Goal: Task Accomplishment & Management: Use online tool/utility

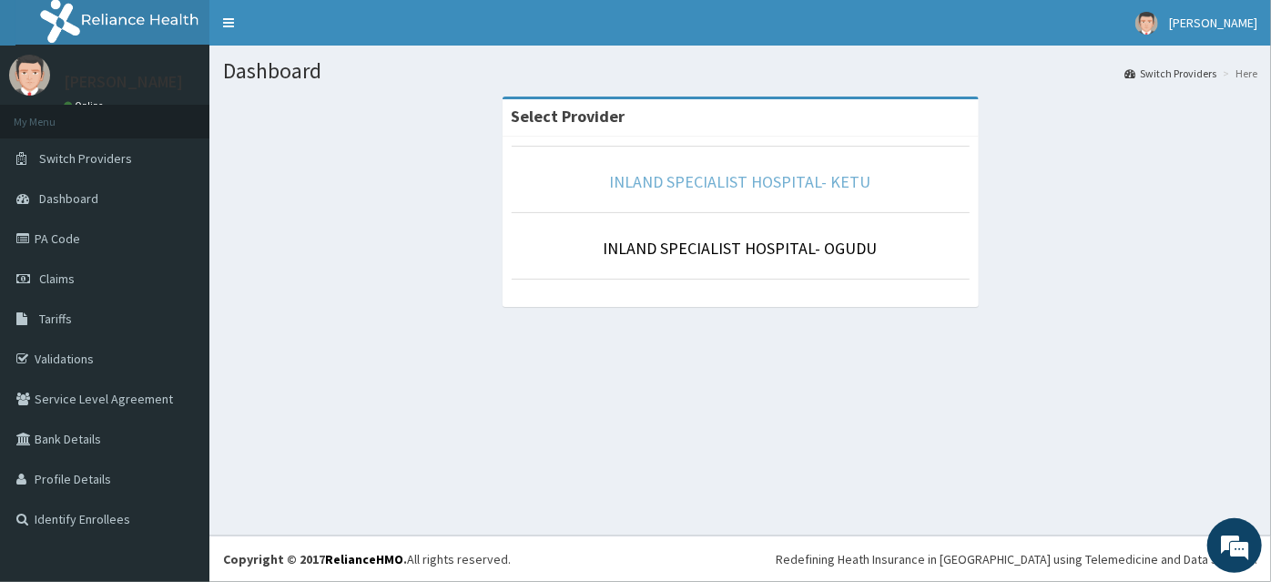
click at [752, 181] on link "INLAND SPECIALIST HOSPITAL- KETU" at bounding box center [740, 181] width 261 height 21
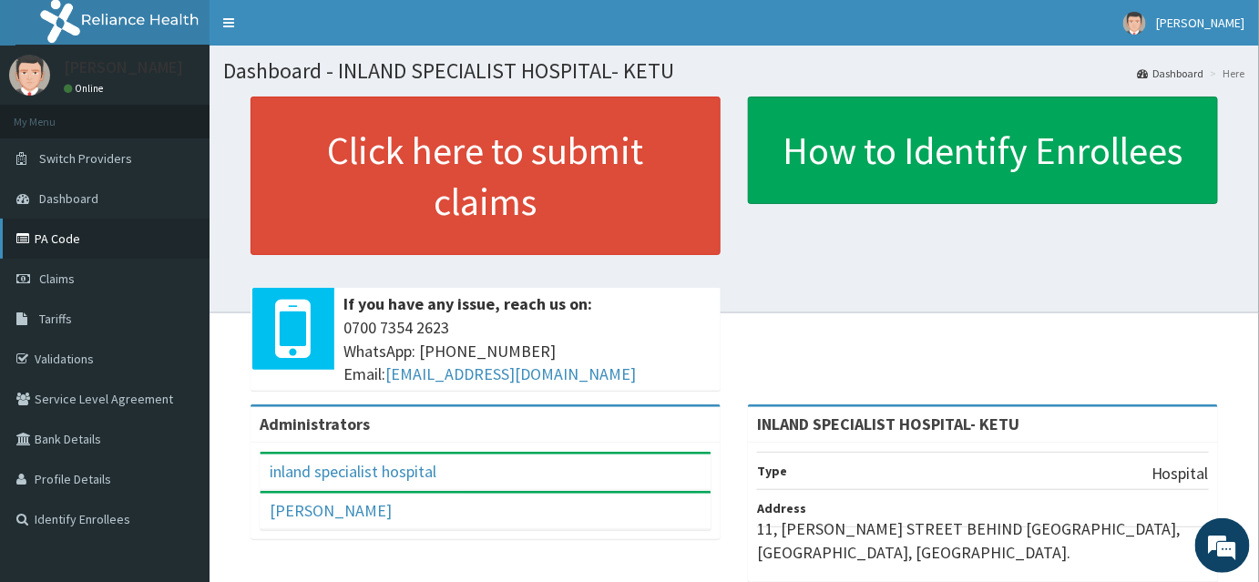
click at [65, 235] on link "PA Code" at bounding box center [104, 239] width 209 height 40
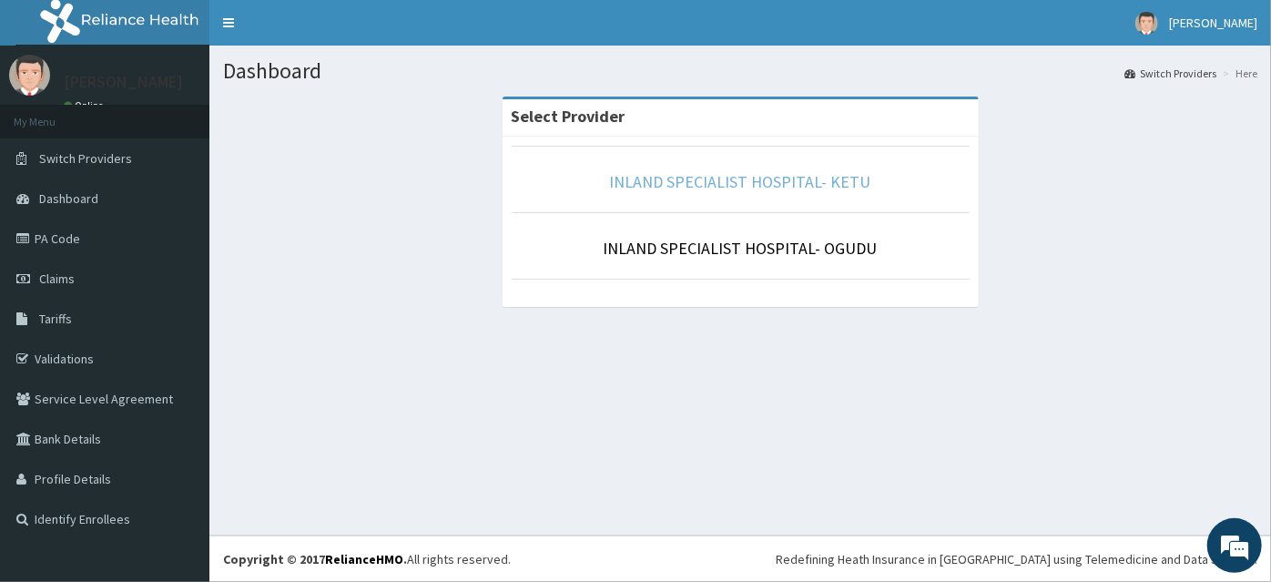
click at [726, 177] on link "INLAND SPECIALIST HOSPITAL- KETU" at bounding box center [740, 181] width 261 height 21
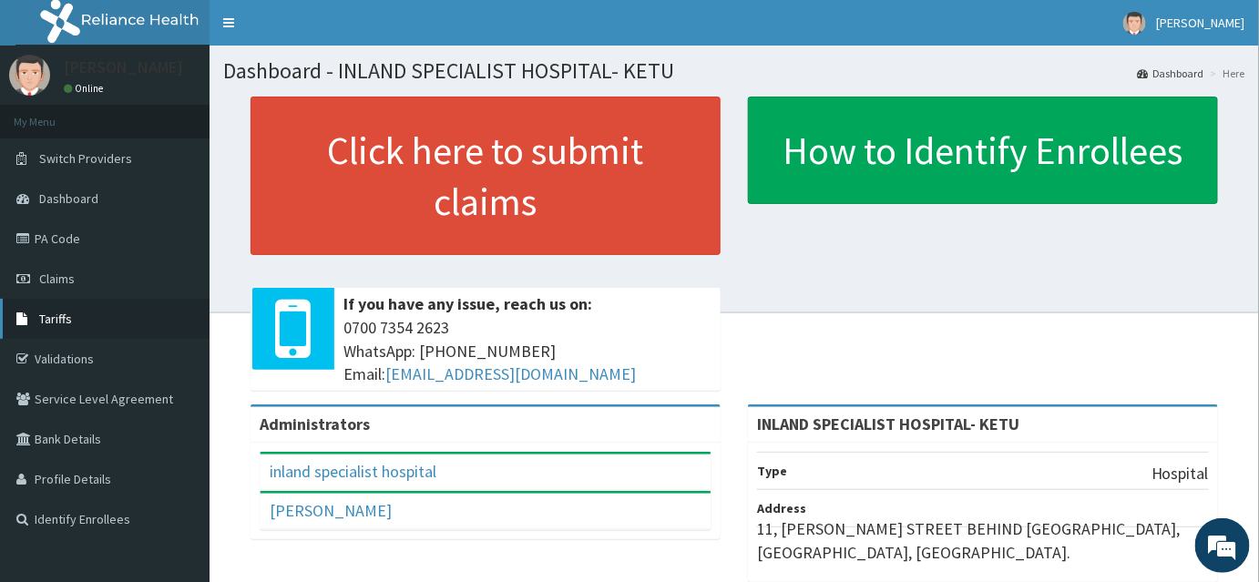
click at [53, 320] on span "Tariffs" at bounding box center [55, 319] width 33 height 16
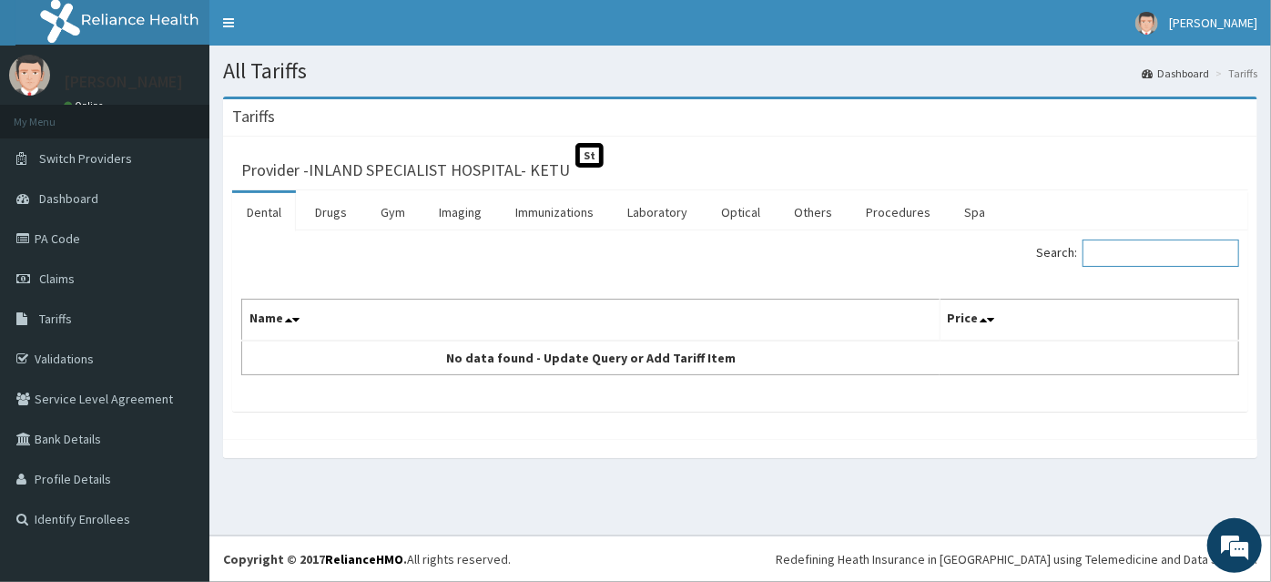
click at [1131, 254] on input "Search:" at bounding box center [1161, 252] width 157 height 27
type input "CEFT"
click at [329, 216] on link "Drugs" at bounding box center [331, 212] width 61 height 38
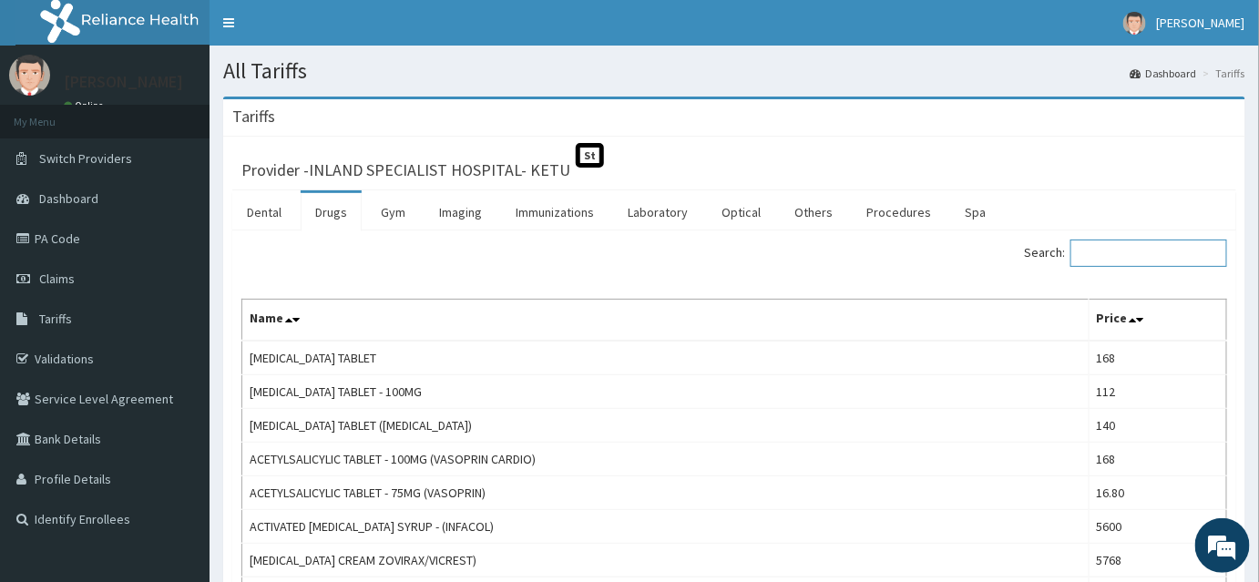
click at [1107, 259] on input "Search:" at bounding box center [1148, 252] width 157 height 27
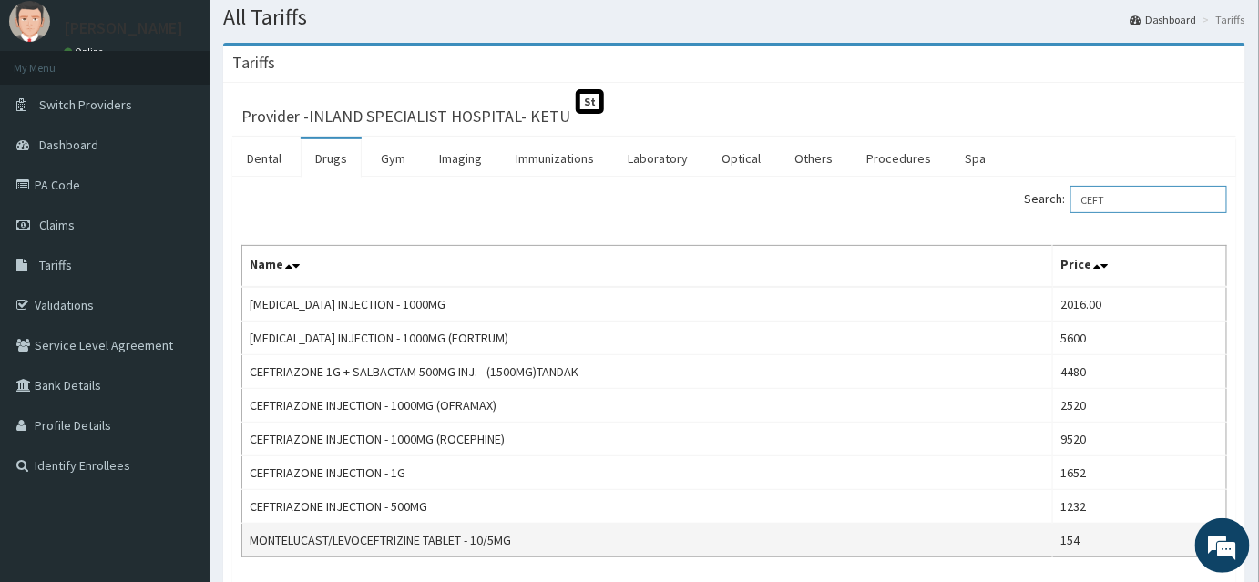
scroll to position [82, 0]
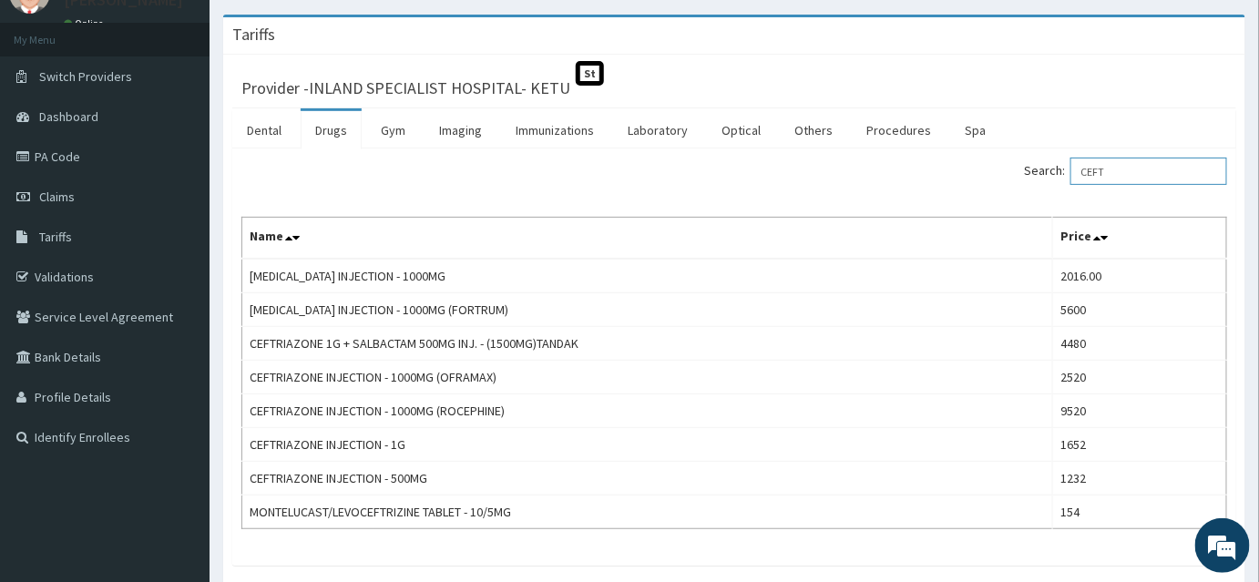
type input "CEFT"
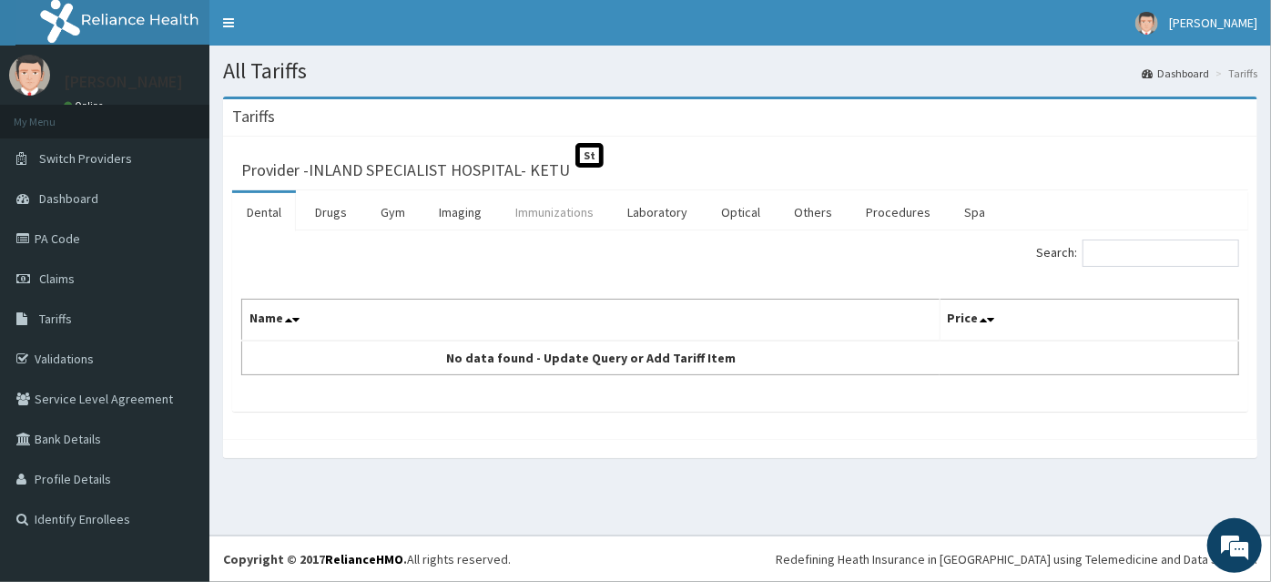
click at [566, 213] on link "Immunizations" at bounding box center [554, 212] width 107 height 38
click at [318, 217] on link "Drugs" at bounding box center [331, 212] width 61 height 38
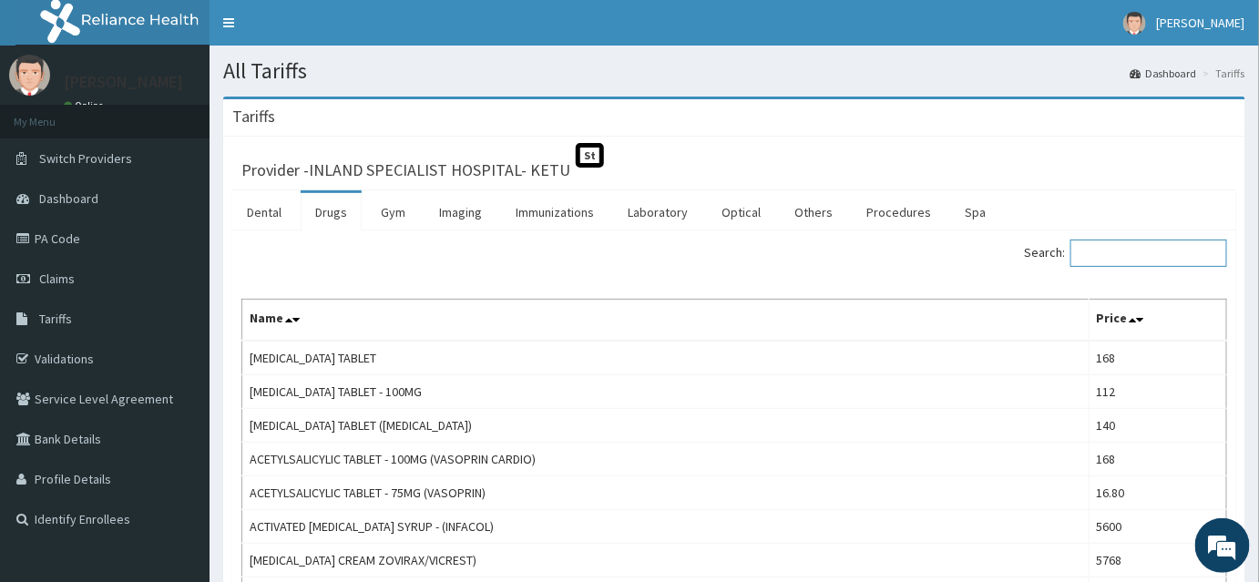
click at [1099, 254] on input "Search:" at bounding box center [1148, 252] width 157 height 27
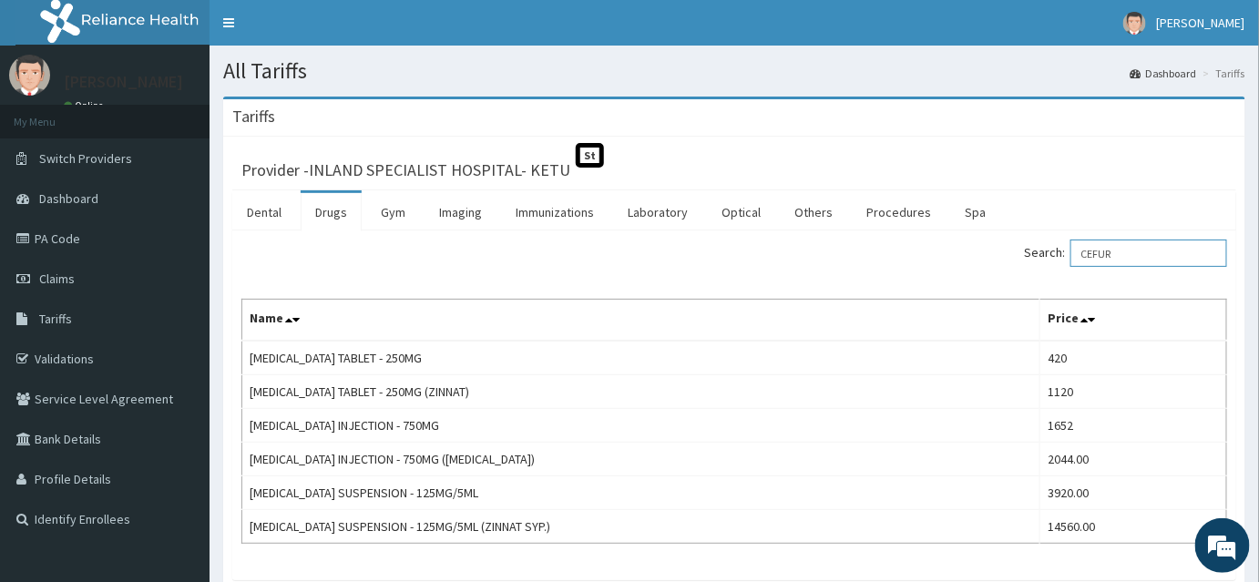
drag, startPoint x: 1145, startPoint y: 252, endPoint x: 1089, endPoint y: 250, distance: 55.6
click at [1089, 250] on input "CEFUR" at bounding box center [1148, 252] width 157 height 27
type input "CEFUR"
click at [59, 229] on link "PA Code" at bounding box center [104, 239] width 209 height 40
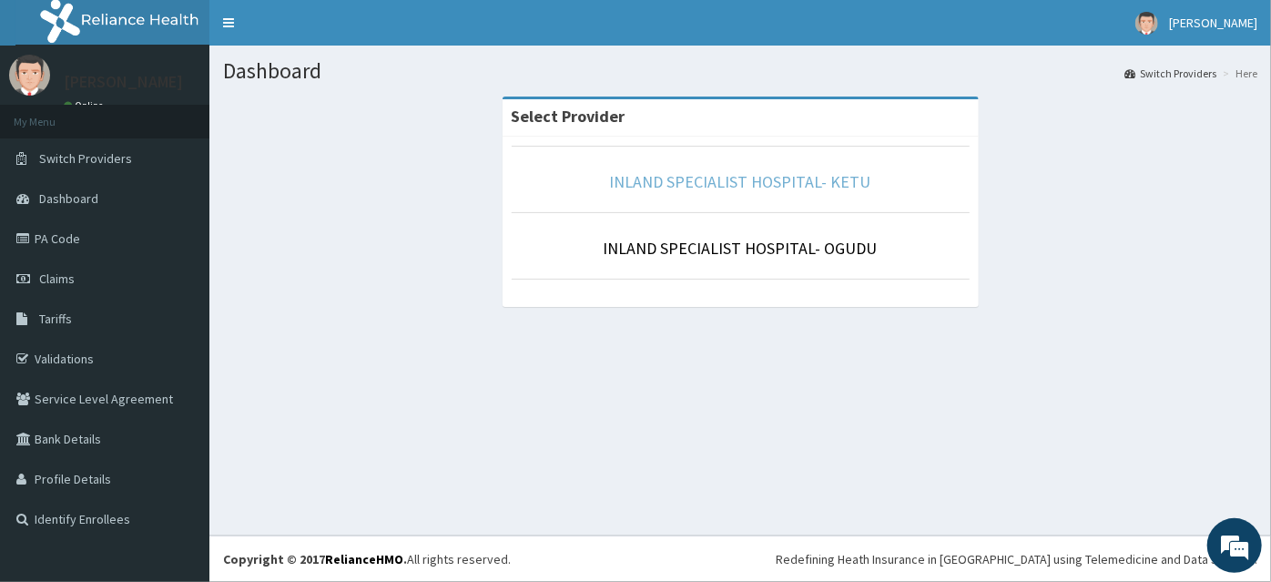
click at [703, 185] on link "INLAND SPECIALIST HOSPITAL- KETU" at bounding box center [740, 181] width 261 height 21
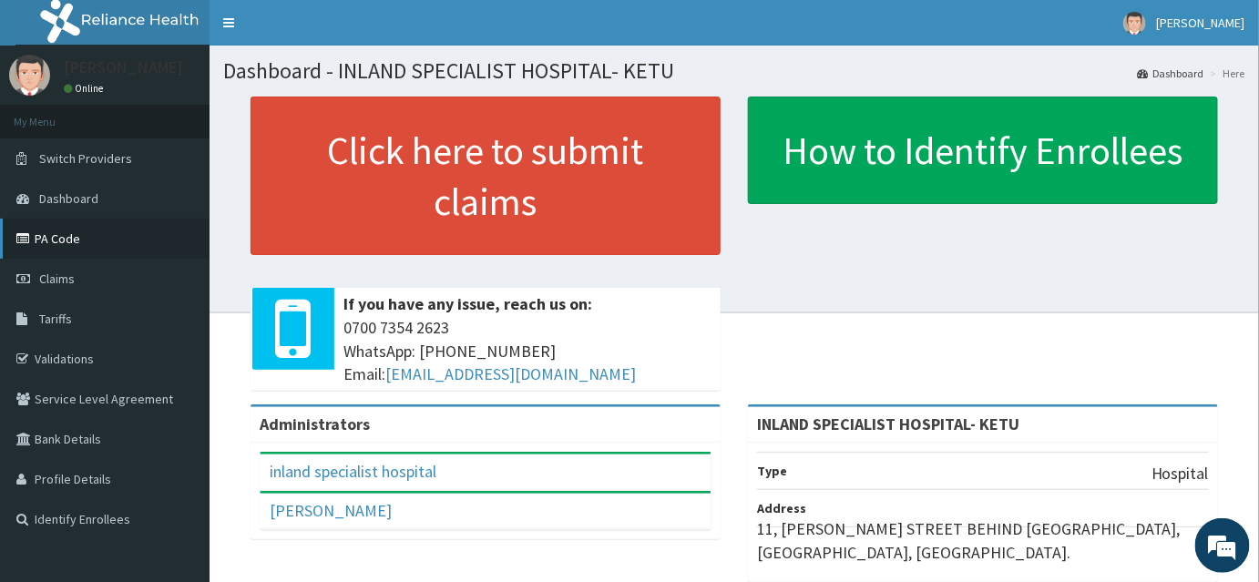
click at [59, 239] on link "PA Code" at bounding box center [104, 239] width 209 height 40
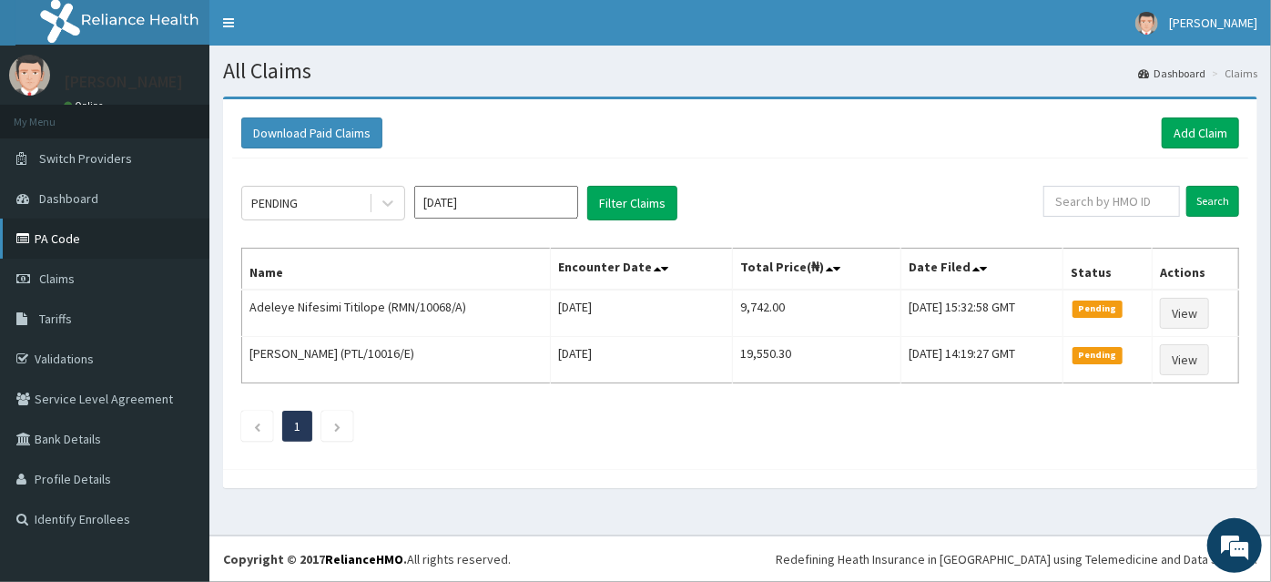
click at [60, 241] on link "PA Code" at bounding box center [104, 239] width 209 height 40
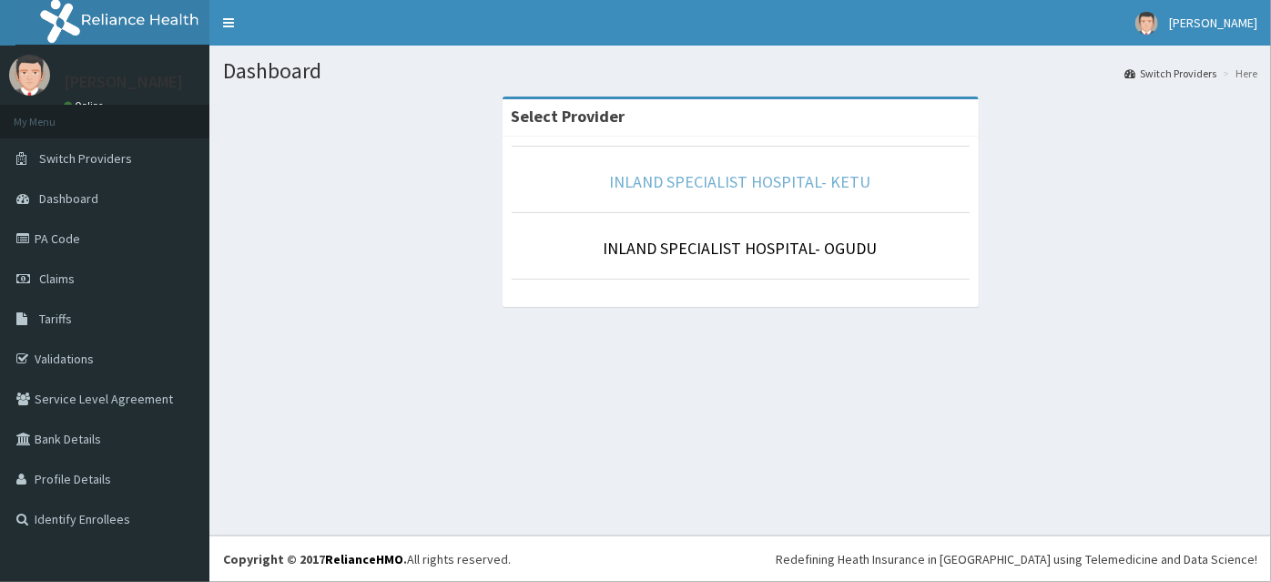
click at [790, 173] on link "INLAND SPECIALIST HOSPITAL- KETU" at bounding box center [740, 181] width 261 height 21
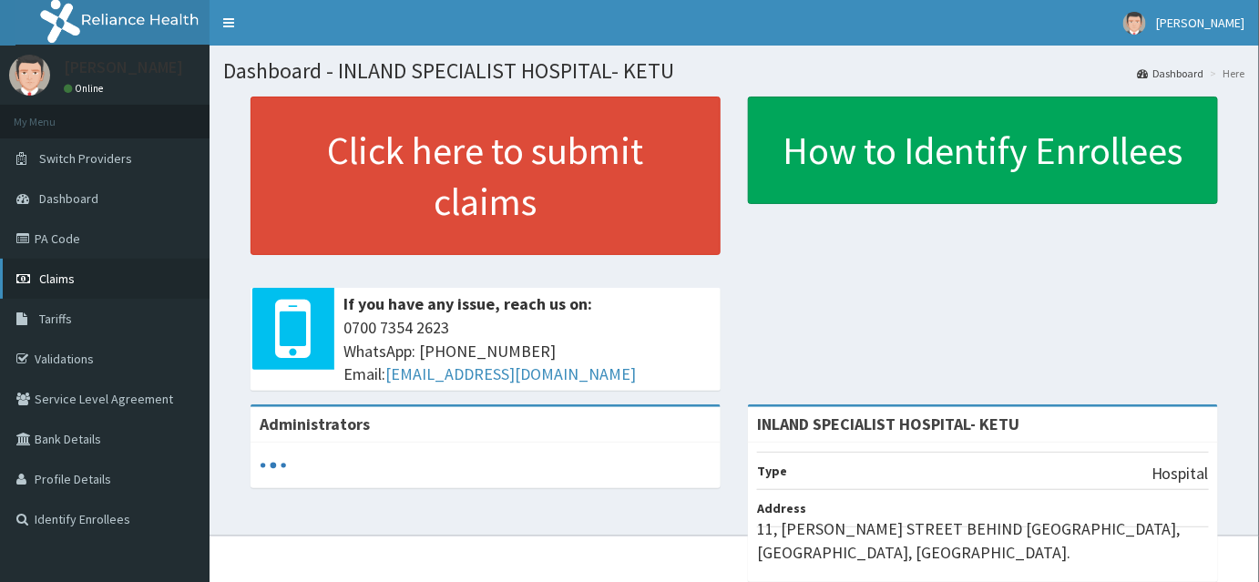
click at [59, 279] on span "Claims" at bounding box center [57, 278] width 36 height 16
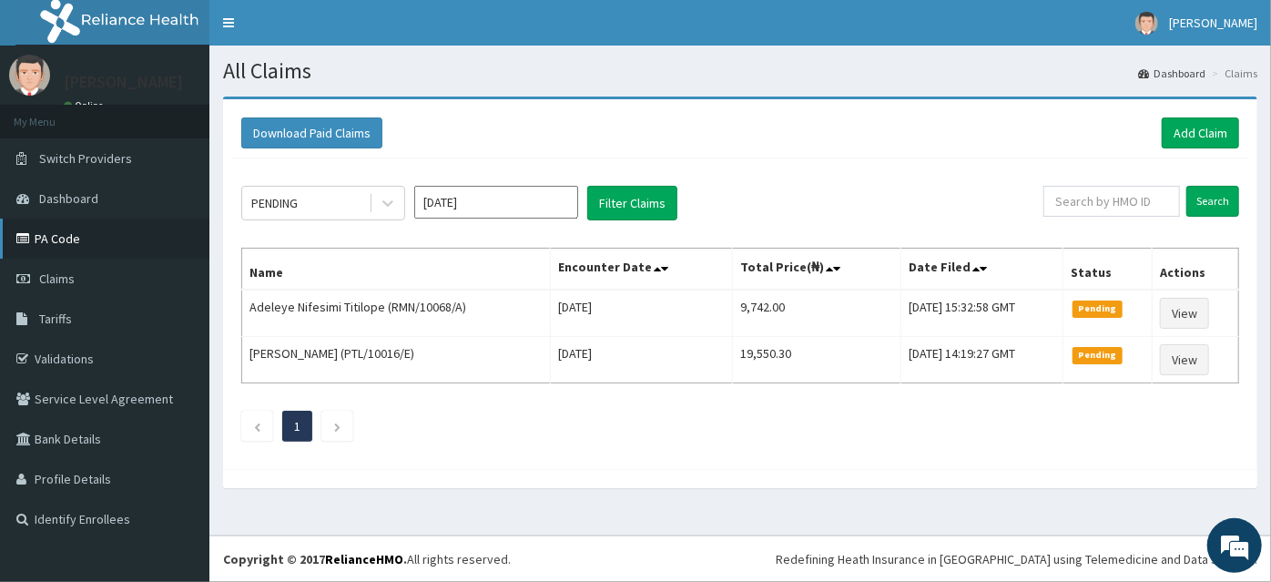
click at [59, 239] on link "PA Code" at bounding box center [104, 239] width 209 height 40
click at [50, 245] on link "PA Code" at bounding box center [104, 239] width 209 height 40
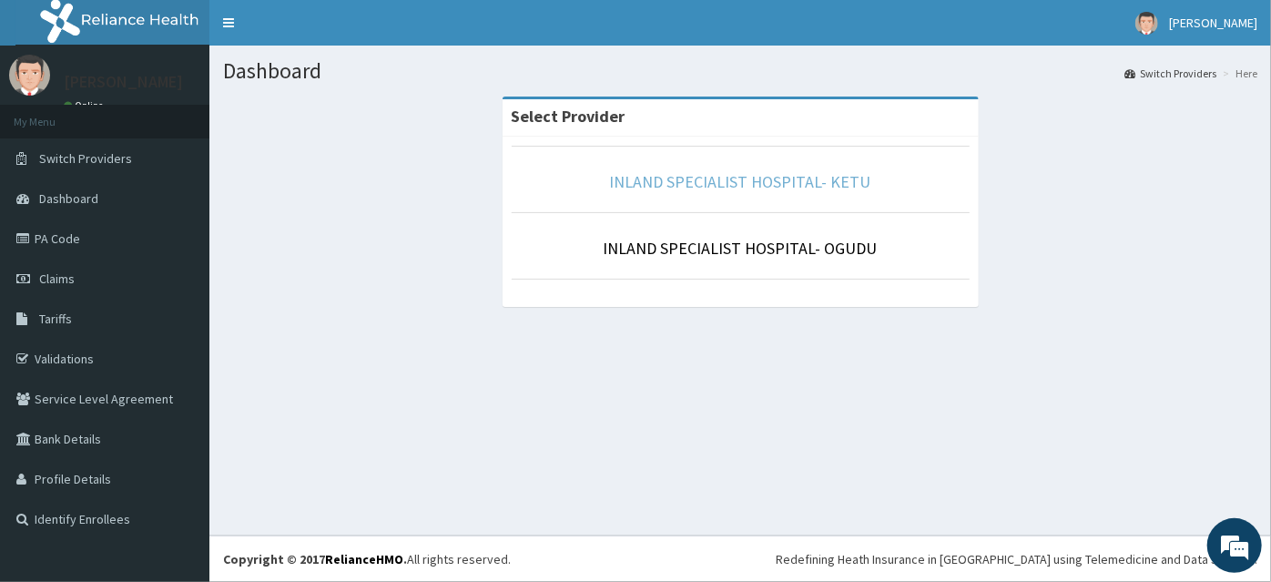
click at [659, 189] on link "INLAND SPECIALIST HOSPITAL- KETU" at bounding box center [740, 181] width 261 height 21
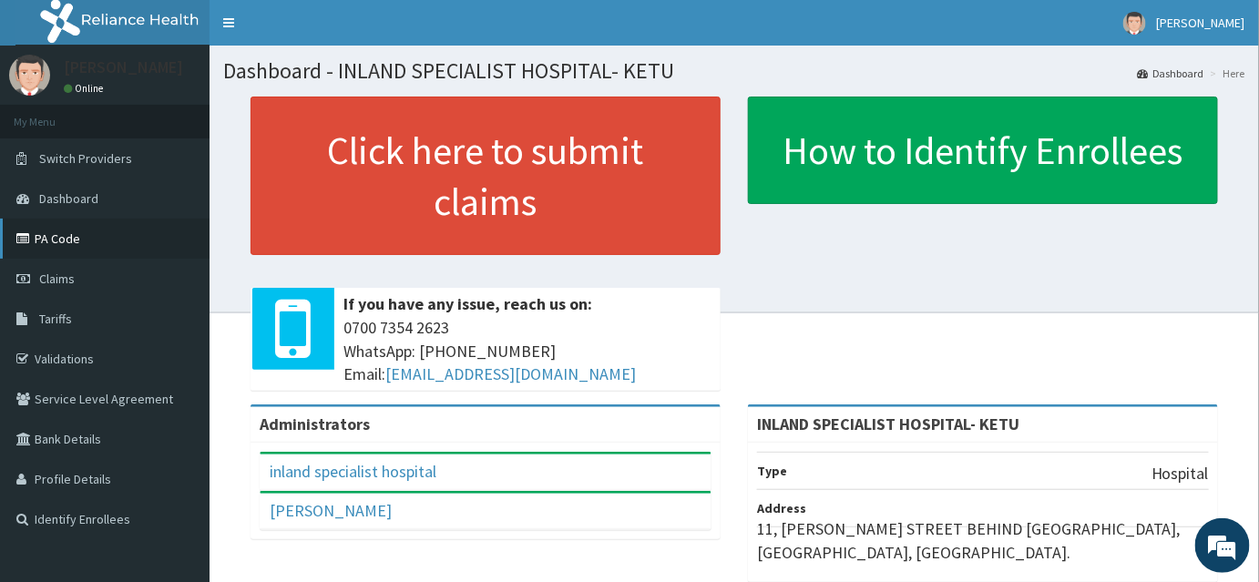
click at [56, 237] on link "PA Code" at bounding box center [104, 239] width 209 height 40
